Goal: Transaction & Acquisition: Purchase product/service

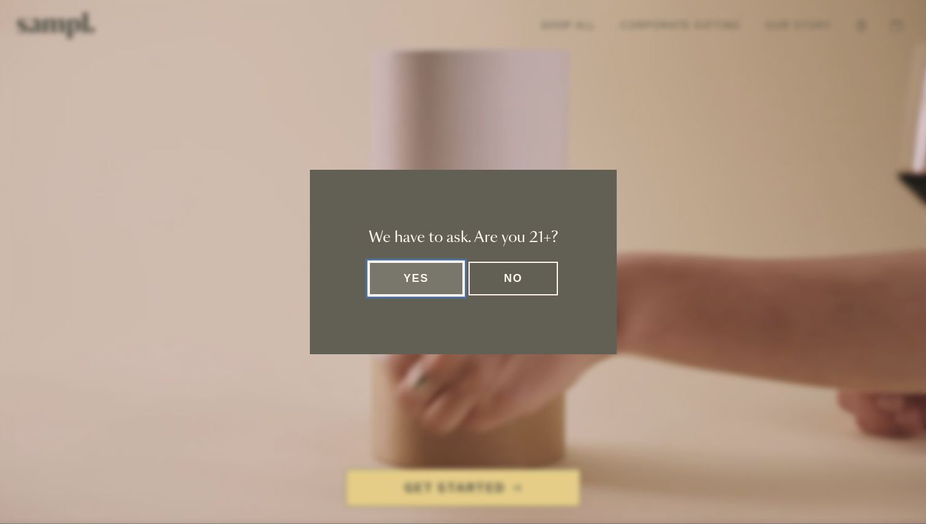
click at [391, 292] on button "Yes" at bounding box center [417, 279] width 96 height 34
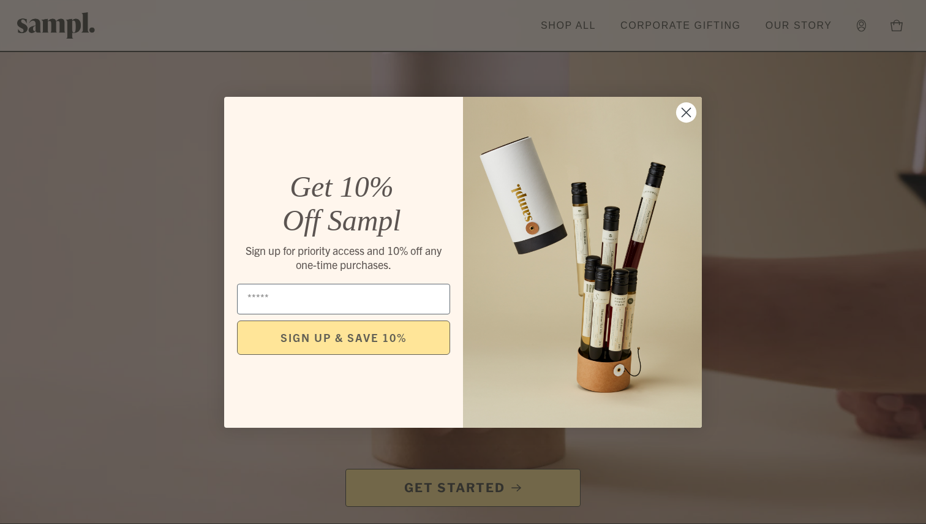
click at [680, 114] on circle "Close dialog" at bounding box center [686, 112] width 20 height 20
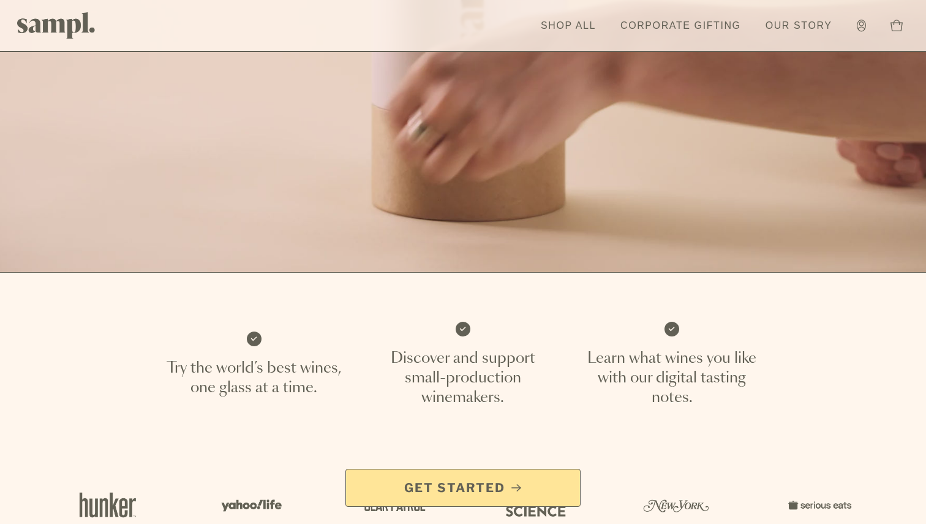
scroll to position [258, 0]
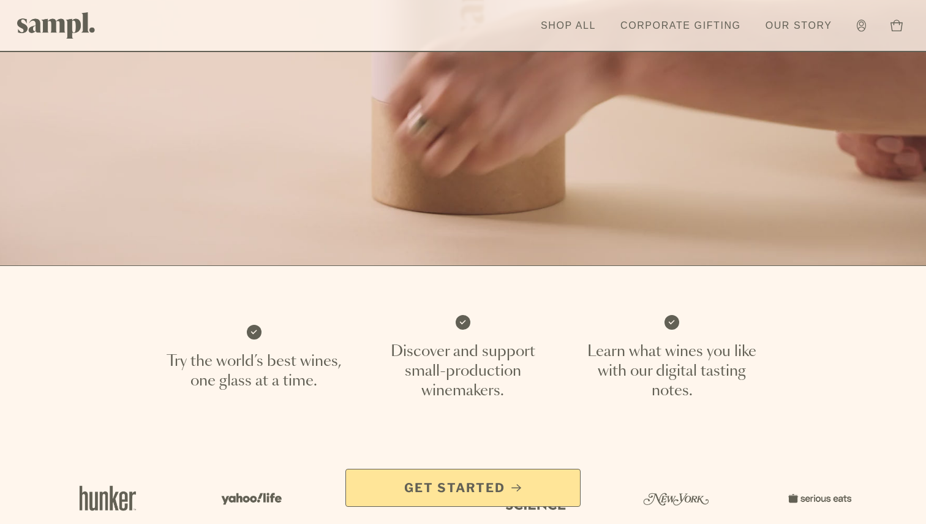
click at [440, 489] on span "Get Started" at bounding box center [454, 487] width 101 height 17
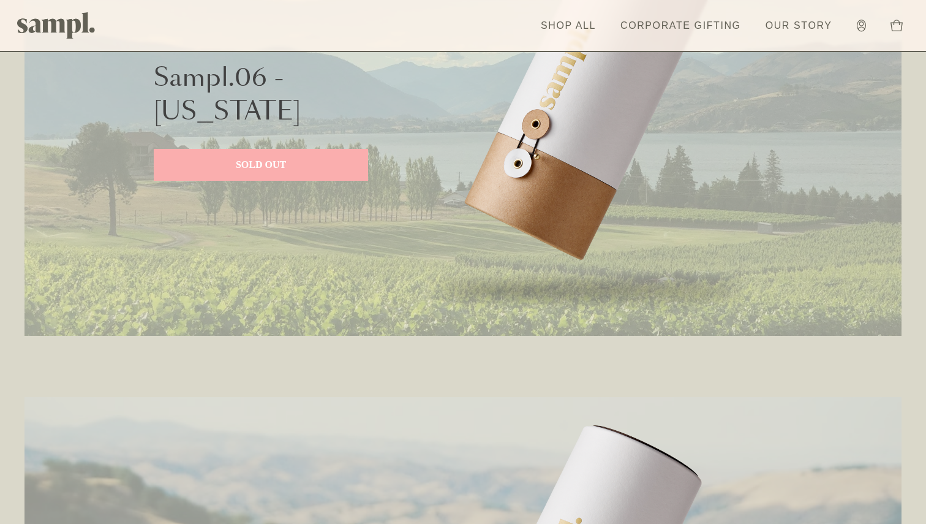
scroll to position [680, 0]
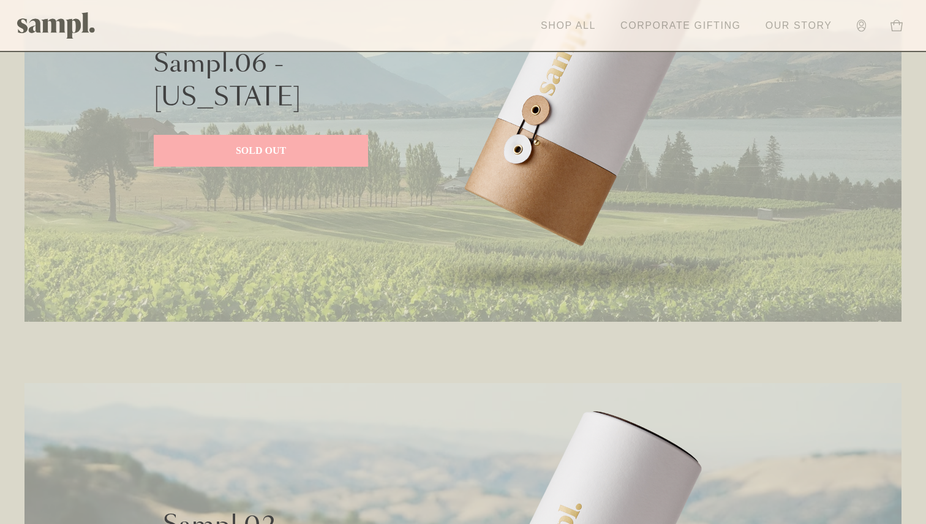
click at [582, 24] on link "Shop All" at bounding box center [568, 25] width 67 height 27
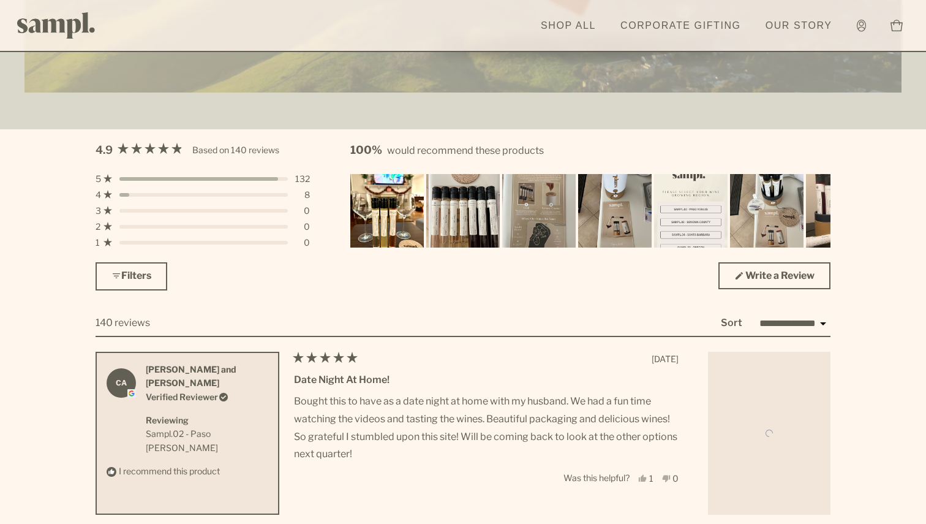
scroll to position [3375, 0]
